Goal: Task Accomplishment & Management: Complete application form

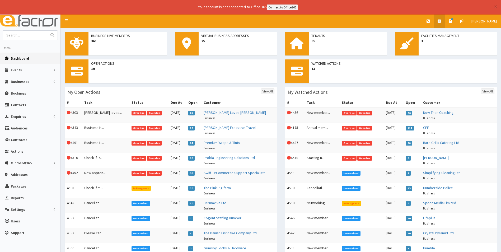
click at [441, 21] on icon at bounding box center [438, 21] width 3 height 4
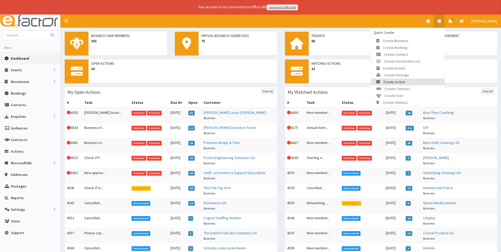
click at [414, 82] on link "Create Action" at bounding box center [407, 81] width 73 height 7
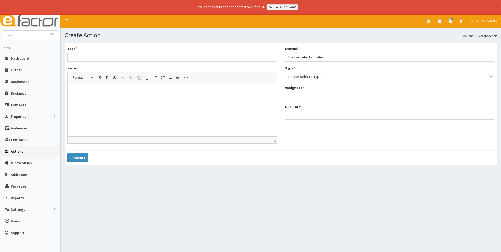
select select
click at [317, 56] on span "Please select a Status" at bounding box center [389, 56] width 203 height 7
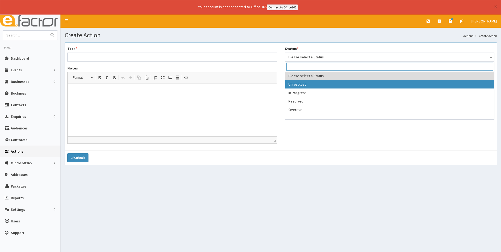
select select "1"
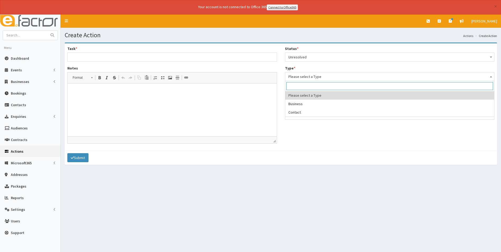
click at [316, 76] on span "Please select a Type" at bounding box center [389, 76] width 203 height 7
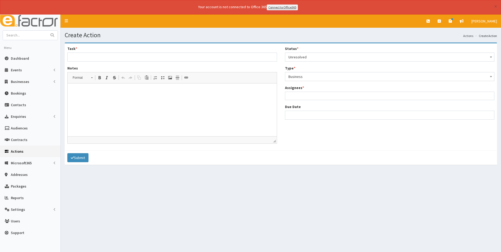
select select "business"
click at [320, 93] on span "Please select an option" at bounding box center [389, 95] width 203 height 7
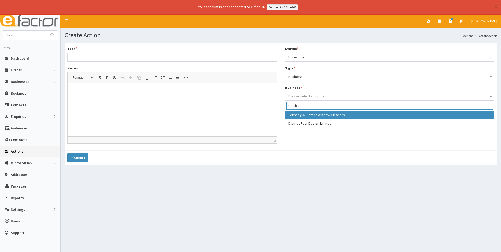
type input "district"
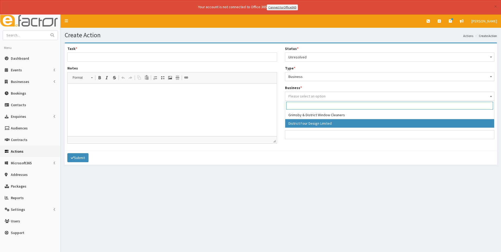
select select "4117"
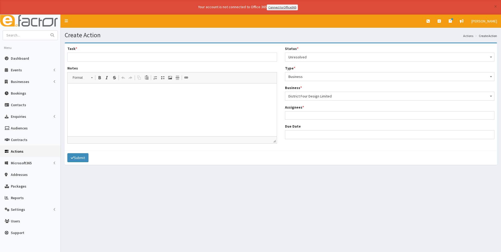
click at [308, 116] on ul at bounding box center [389, 114] width 209 height 7
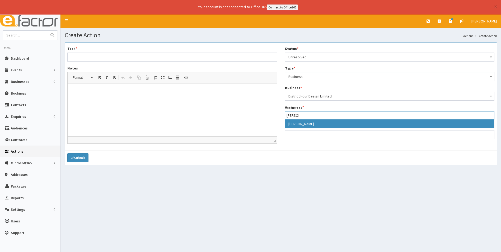
type input "jess"
select select "38"
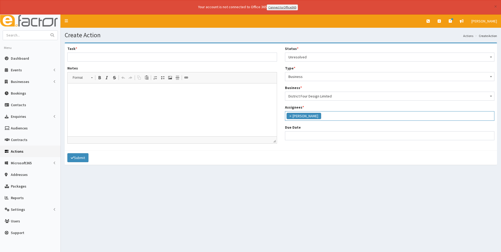
scroll to position [60, 0]
click at [342, 118] on ul "× Jessica Carrington" at bounding box center [389, 115] width 209 height 8
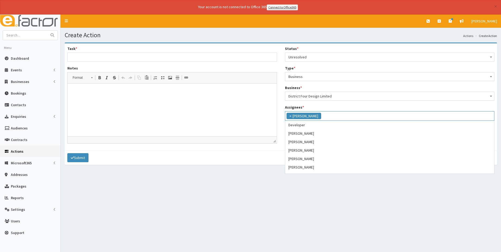
scroll to position [84, 0]
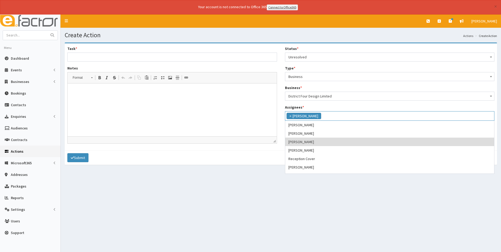
type input "i"
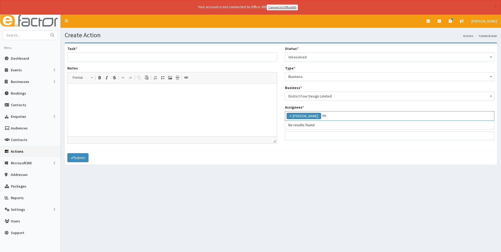
type input "m"
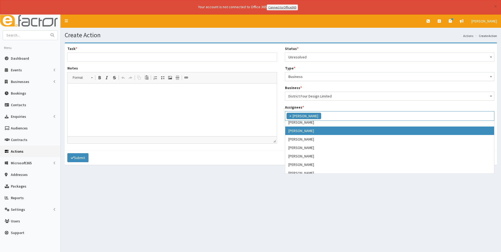
scroll to position [53, 0]
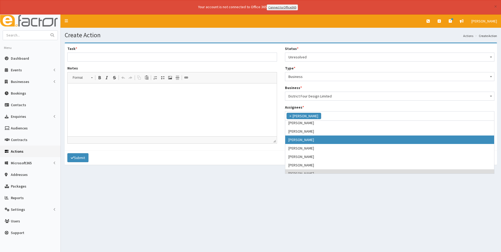
select select "22"
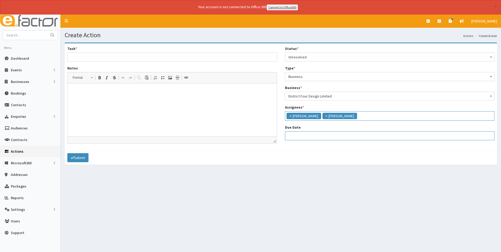
select select "12"
click at [304, 134] on input "Due Date" at bounding box center [390, 135] width 210 height 9
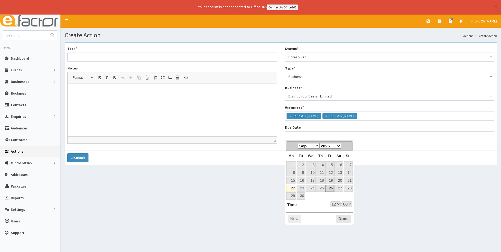
click at [325, 188] on link "26" at bounding box center [329, 187] width 8 height 7
type input "26-09-2025 12:00"
select select "12"
click at [322, 187] on link "25" at bounding box center [320, 187] width 9 height 7
type input "25-09-2025 12:00"
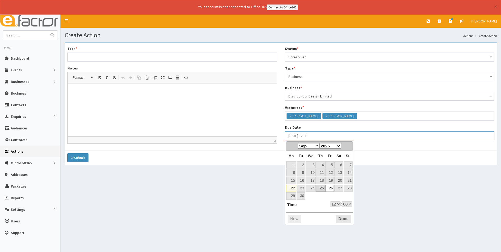
select select "12"
click at [335, 204] on select "00 01 02 03 04 05 06 07 08 09 10 11 12 13 14 15 16 17 18 19 20 21 22 23" at bounding box center [335, 204] width 11 height 6
type input "25-09-2025 17:00"
select select "17"
drag, startPoint x: 340, startPoint y: 221, endPoint x: 341, endPoint y: 218, distance: 2.9
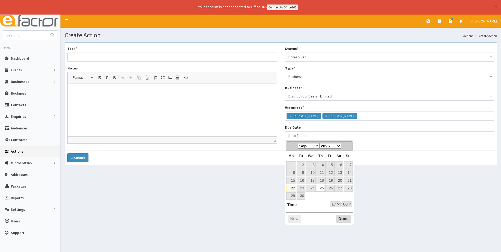
click at [341, 221] on button "Done" at bounding box center [343, 219] width 16 height 8
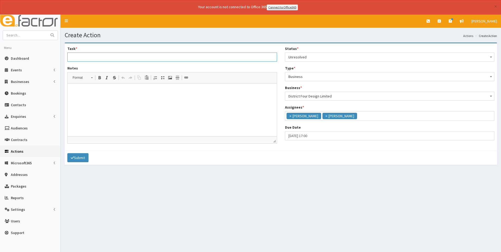
click at [139, 56] on input "Task *" at bounding box center [172, 57] width 210 height 9
type input "Hamper and Welcome pack"
click at [81, 92] on p at bounding box center [172, 91] width 198 height 6
click at [75, 96] on p "Hi Jess, please cna you make the hamper and welcoem pack for District Four so t…" at bounding box center [172, 93] width 198 height 11
drag, startPoint x: 117, startPoint y: 104, endPoint x: 115, endPoint y: 101, distance: 3.2
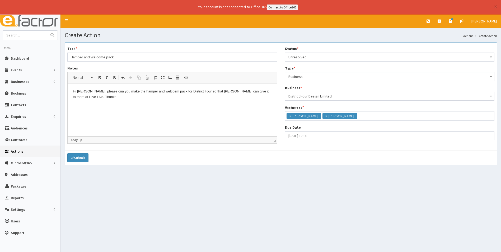
click at [117, 104] on html "Hi Jess, please cna you make the hamper and welcoem pack for District Four so t…" at bounding box center [172, 94] width 209 height 22
click at [102, 90] on p "Hi Jess, please cna you make the hamper and welcoem pack for District Four so t…" at bounding box center [172, 93] width 198 height 11
click at [158, 90] on p "Hi Jess, please can you make the hamper and welcoem pack for District Four so t…" at bounding box center [172, 93] width 198 height 11
click at [79, 159] on button "Submit" at bounding box center [77, 157] width 21 height 9
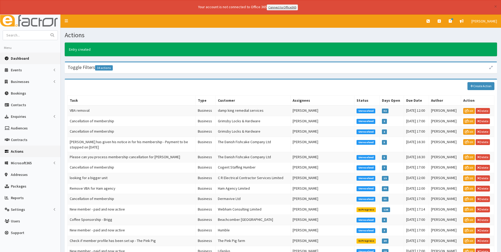
click at [20, 62] on link "Dashboard" at bounding box center [30, 59] width 60 height 12
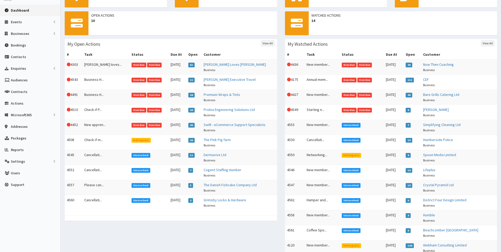
scroll to position [53, 0]
